Goal: Information Seeking & Learning: Check status

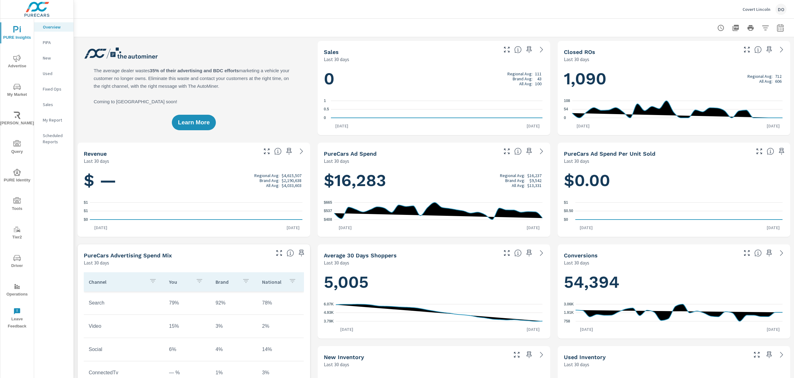
scroll to position [0, 0]
click at [16, 147] on icon "nav menu" at bounding box center [16, 143] width 7 height 7
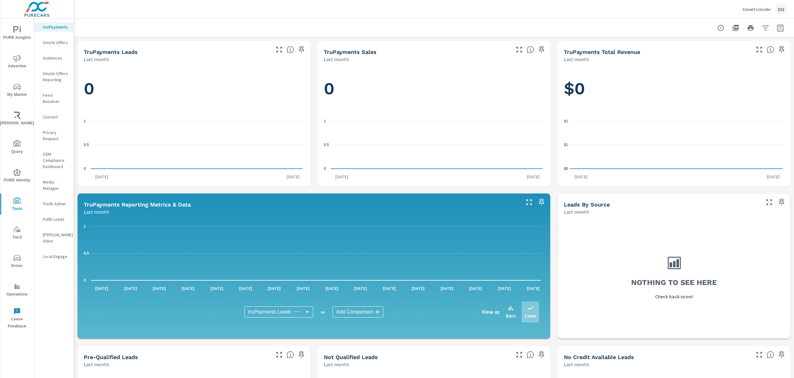
click at [16, 286] on icon "nav menu" at bounding box center [16, 286] width 7 height 7
click at [17, 258] on icon "nav menu" at bounding box center [16, 257] width 7 height 7
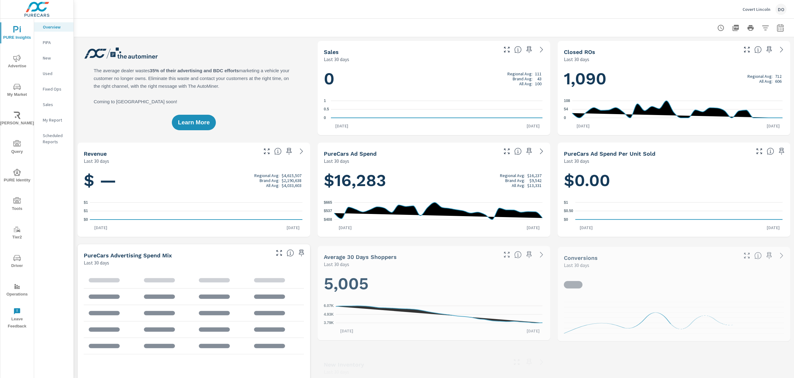
click at [19, 232] on icon "nav menu" at bounding box center [16, 229] width 7 height 7
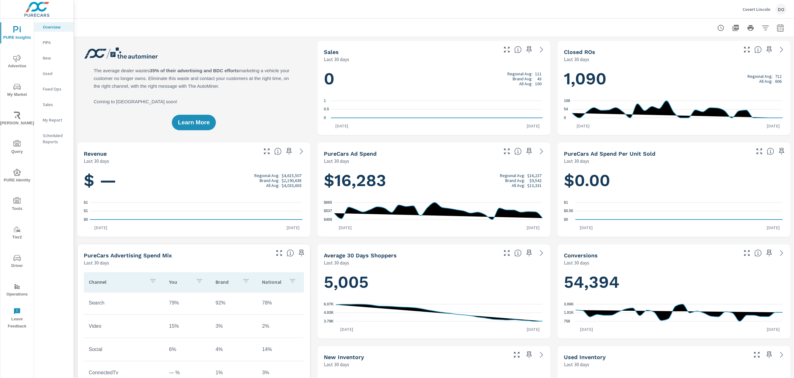
scroll to position [0, 0]
drag, startPoint x: 75, startPoint y: 3, endPoint x: 193, endPoint y: 37, distance: 123.3
click at [193, 37] on div "Covert Lincoln DO Overview Covert Lincoln Report date range: Aug 16, 2025 - Sep…" at bounding box center [434, 189] width 720 height 378
click at [18, 258] on icon "nav menu" at bounding box center [16, 257] width 7 height 7
click at [18, 256] on icon "nav menu" at bounding box center [16, 257] width 7 height 7
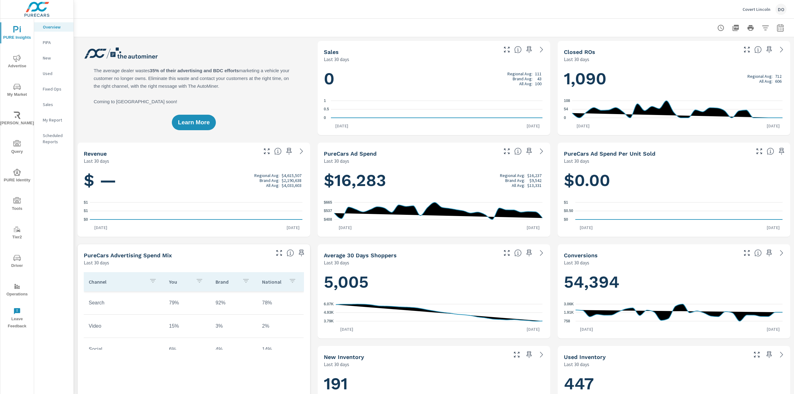
scroll to position [0, 0]
click at [18, 259] on icon "nav menu" at bounding box center [16, 259] width 3 height 0
